Goal: Navigation & Orientation: Find specific page/section

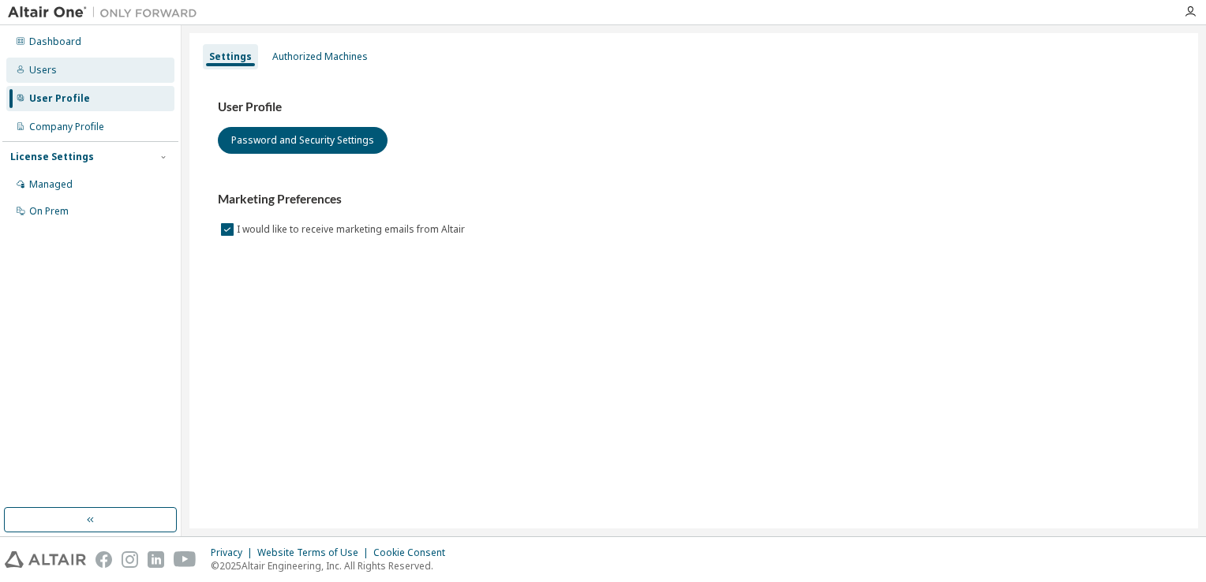
click at [102, 73] on div "Users" at bounding box center [90, 70] width 168 height 25
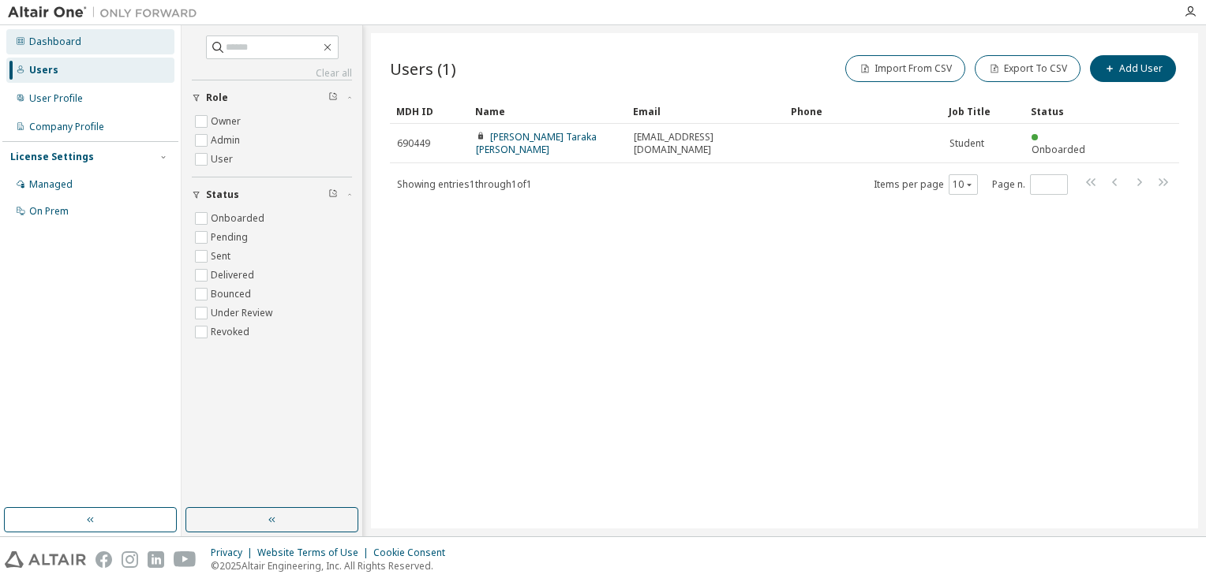
click at [123, 36] on div "Dashboard" at bounding box center [90, 41] width 168 height 25
